Goal: Check status: Check status

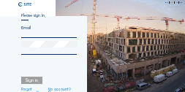
type input "[PERSON_NAME][EMAIL_ADDRESS][DOMAIN_NAME]"
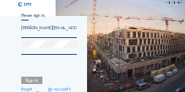
click at [32, 84] on div "Sign in." at bounding box center [31, 80] width 21 height 7
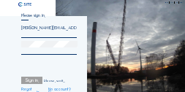
click at [32, 83] on div "Sign in." at bounding box center [31, 80] width 21 height 7
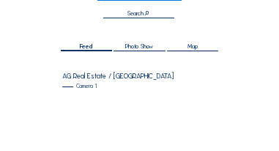
scroll to position [103, 0]
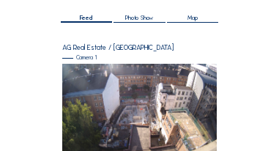
click at [119, 92] on img at bounding box center [139, 107] width 155 height 87
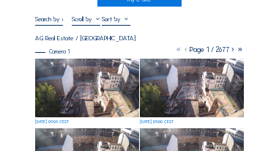
scroll to position [88, 0]
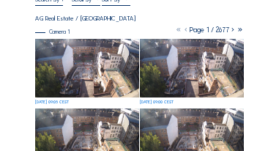
click at [110, 81] on img at bounding box center [87, 68] width 104 height 59
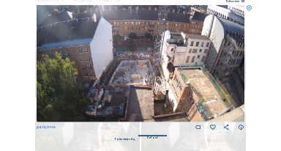
click at [185, 7] on icon at bounding box center [249, 8] width 6 height 6
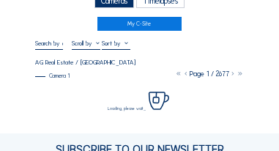
scroll to position [44, 0]
